Goal: Task Accomplishment & Management: Use online tool/utility

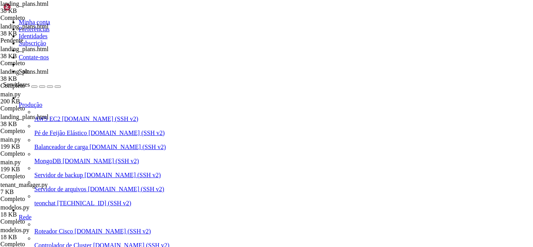
scroll to position [2475, 0]
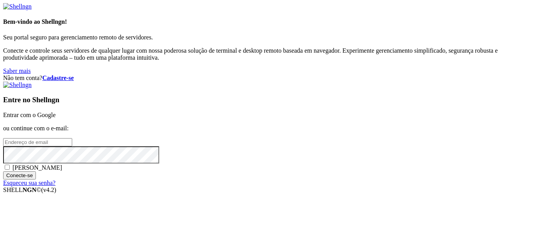
click at [56, 112] on link "Entrar com o Google" at bounding box center [29, 115] width 53 height 7
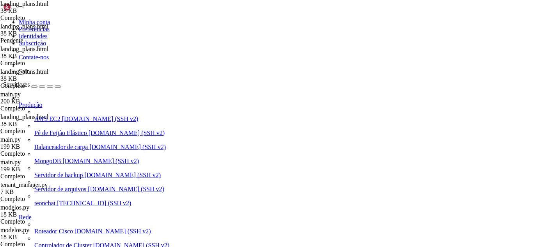
scroll to position [2475, 0]
drag, startPoint x: 72, startPoint y: 482, endPoint x: 56, endPoint y: 530, distance: 50.4
drag, startPoint x: 57, startPoint y: 587, endPoint x: 50, endPoint y: 571, distance: 17.7
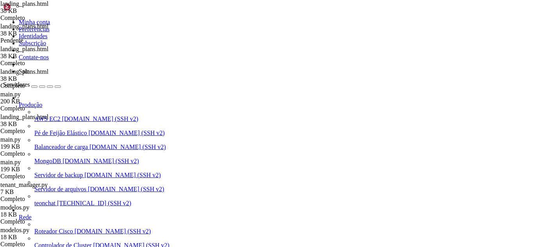
drag, startPoint x: 117, startPoint y: 546, endPoint x: 110, endPoint y: 555, distance: 12.3
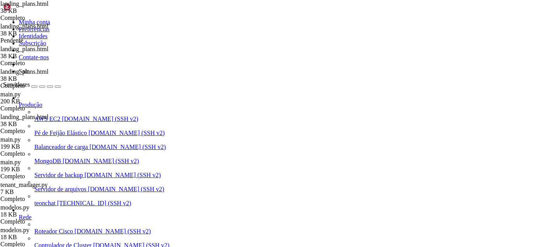
type input "*"
type input "+"
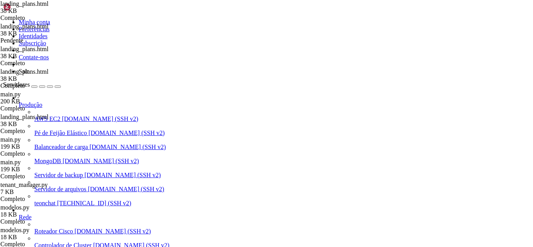
type input "nova assinatura"
drag, startPoint x: 119, startPoint y: 72, endPoint x: 158, endPoint y: 163, distance: 99.3
type textarea "<button type="button" class="btn-header" onclick="toggleSubscriptionForm()">"
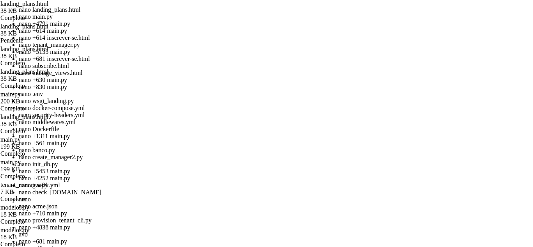
scroll to position [2655, 0]
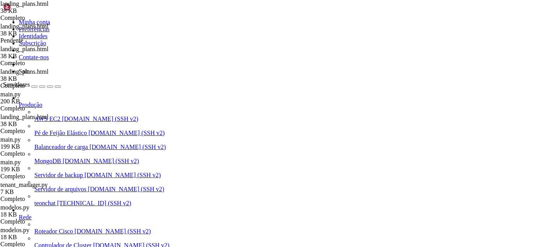
scroll to position [4, 1]
drag, startPoint x: 11, startPoint y: 606, endPoint x: 175, endPoint y: 584, distance: 165.0
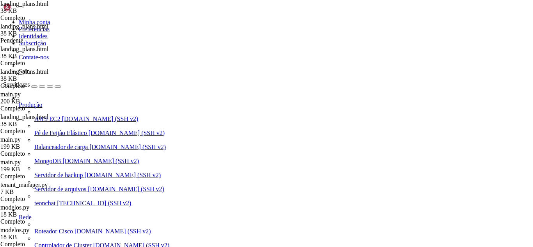
scroll to position [85, 0]
type input "/root/meuapp/flaskmkdir/oficial/app_delivery"
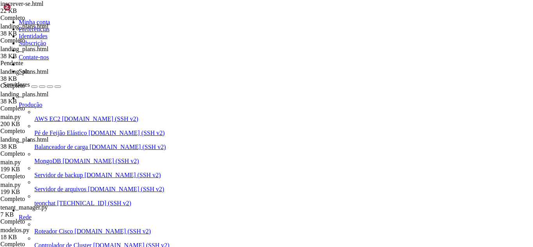
scroll to position [54, 0]
type textarea "from sqlalchemy import create_engine, text"
paste input "admin/subscriptions/"
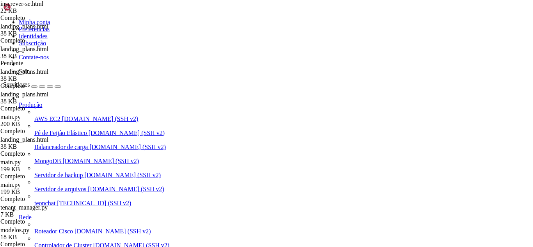
type input "a"
type input "subscription/"
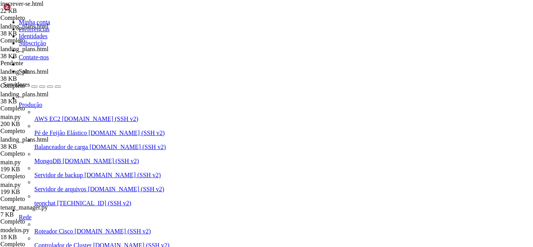
type textarea "def admin_create_subscription():"
type textarea "@role_required(UserRole.MANAGER)"
drag, startPoint x: 138, startPoint y: 69, endPoint x: 128, endPoint y: 53, distance: 18.6
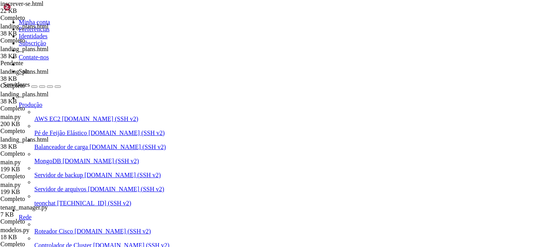
drag, startPoint x: 122, startPoint y: 48, endPoint x: 283, endPoint y: 171, distance: 202.4
type textarea "return redirect(url_for('admin_landing_plans'))"
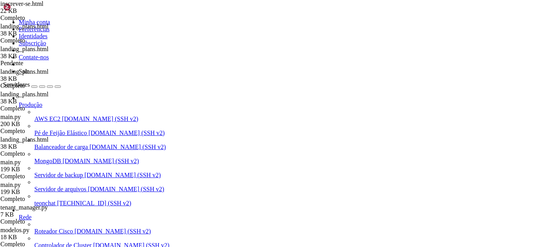
drag, startPoint x: 191, startPoint y: 579, endPoint x: 172, endPoint y: 581, distance: 18.5
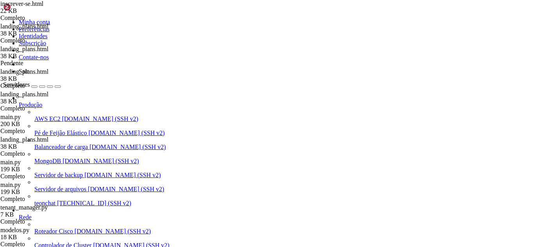
drag, startPoint x: 190, startPoint y: 542, endPoint x: 172, endPoint y: 541, distance: 18.4
copy span "" -->"
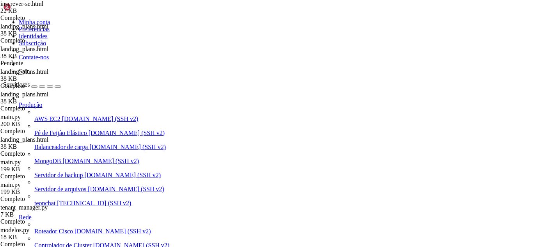
drag, startPoint x: 53, startPoint y: 539, endPoint x: 243, endPoint y: 555, distance: 190.3
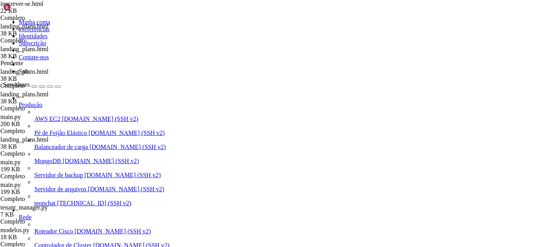
drag, startPoint x: 292, startPoint y: 100, endPoint x: 302, endPoint y: 112, distance: 15.8
drag, startPoint x: 159, startPoint y: 597, endPoint x: 18, endPoint y: 596, distance: 141.7
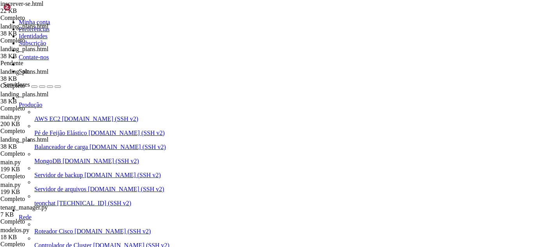
drag, startPoint x: 29, startPoint y: 581, endPoint x: 11, endPoint y: 525, distance: 59.0
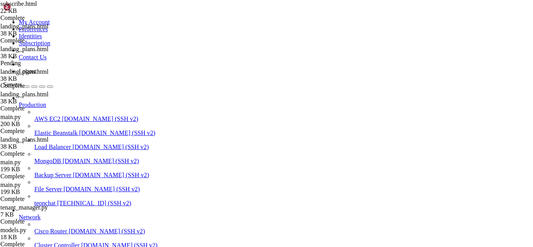
type input "/root/meuapp/flaskmkdir/oficial/app_delivery/templates/admin"
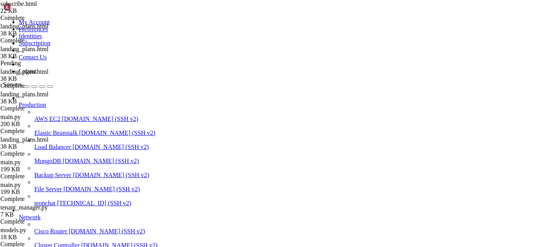
scroll to position [205, 0]
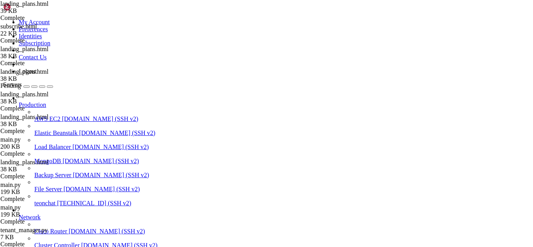
scroll to position [1281, 0]
drag, startPoint x: 119, startPoint y: 54, endPoint x: 183, endPoint y: 77, distance: 68.4
type textarea "</div>"
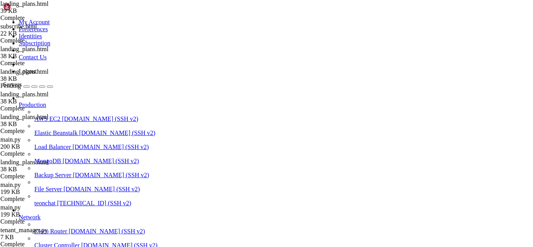
drag, startPoint x: 40, startPoint y: 469, endPoint x: 26, endPoint y: 502, distance: 35.5
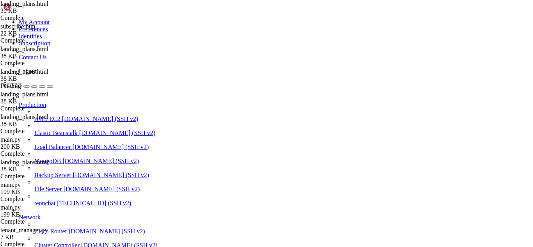
scroll to position [2852, 0]
drag, startPoint x: 213, startPoint y: 639, endPoint x: 194, endPoint y: 644, distance: 19.3
drag, startPoint x: 168, startPoint y: 603, endPoint x: 115, endPoint y: 556, distance: 70.5
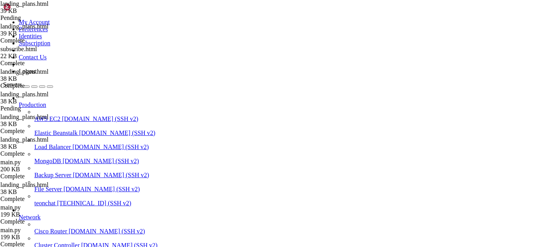
drag, startPoint x: 118, startPoint y: 127, endPoint x: 185, endPoint y: 195, distance: 94.9
type textarea "</div>"
